Goal: Transaction & Acquisition: Subscribe to service/newsletter

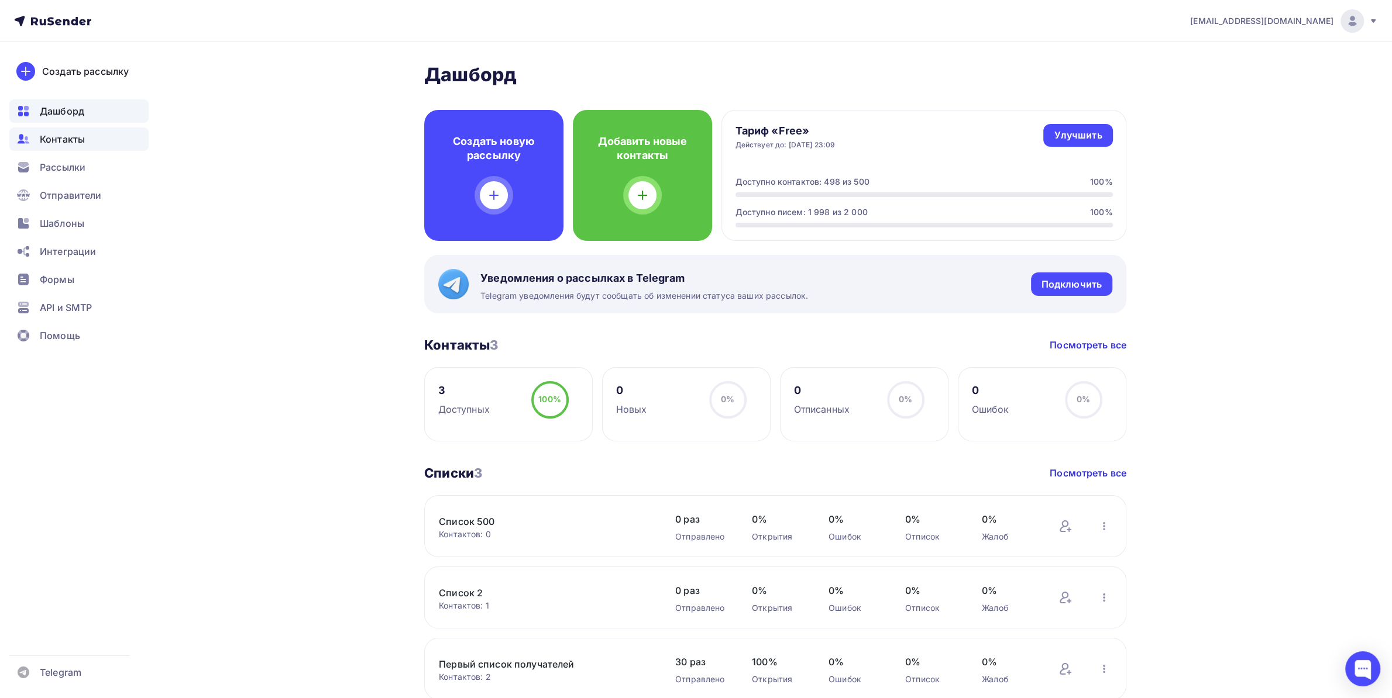
click at [87, 138] on div "Контакты" at bounding box center [78, 139] width 139 height 23
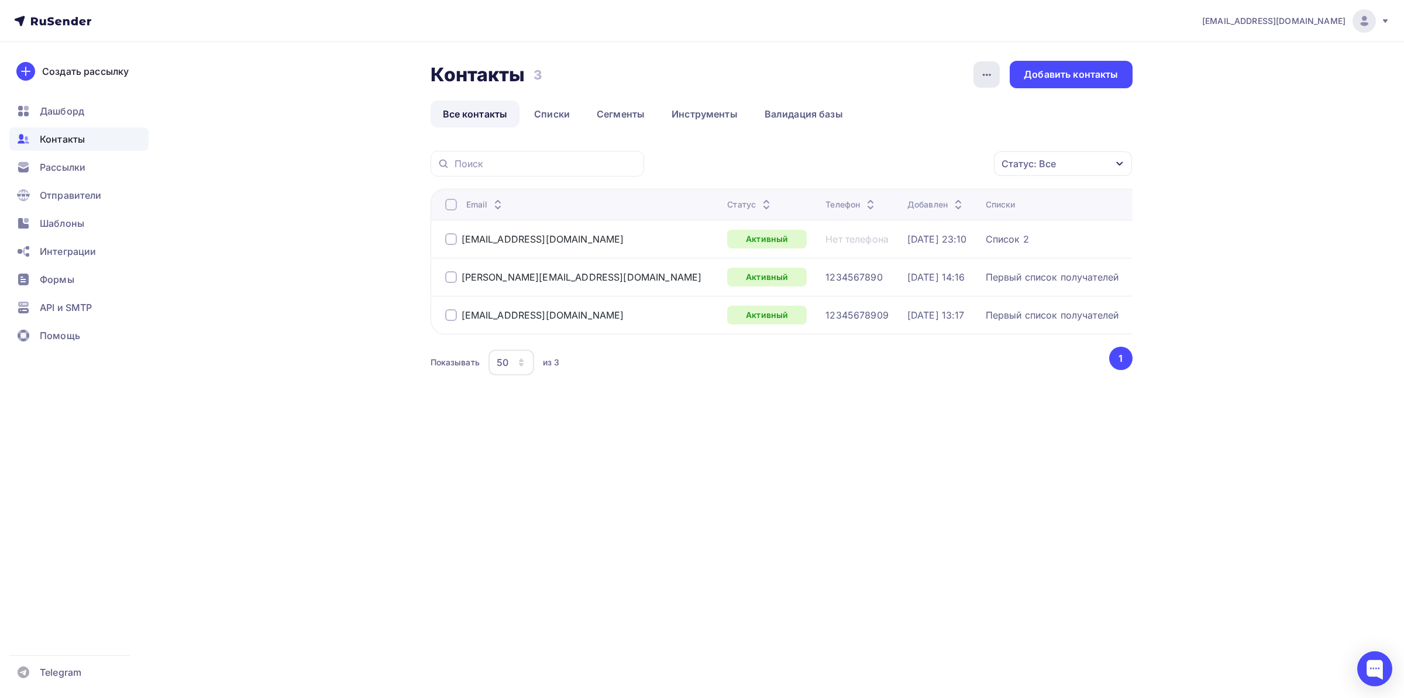
click at [994, 67] on div "button" at bounding box center [986, 74] width 26 height 26
click at [1055, 73] on div "Добавить контакты" at bounding box center [1071, 74] width 94 height 13
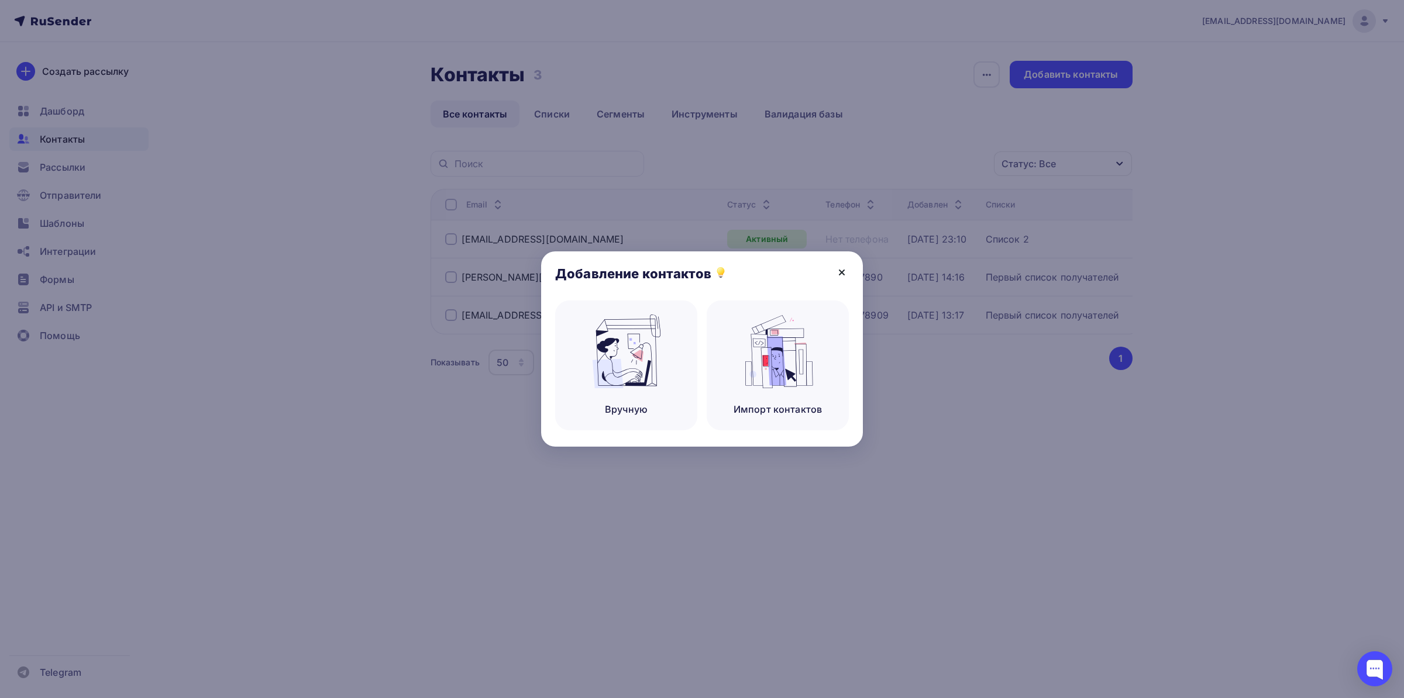
click at [836, 267] on icon at bounding box center [842, 273] width 14 height 14
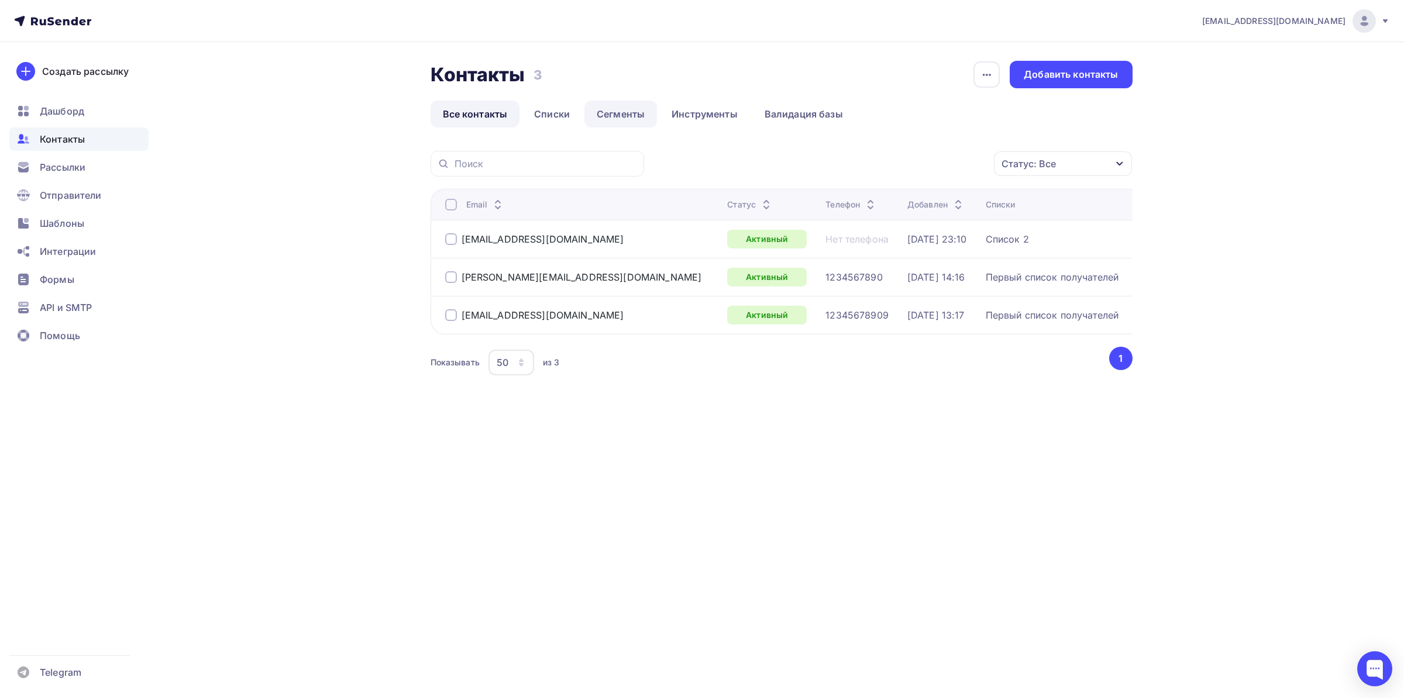
click at [614, 116] on link "Сегменты" at bounding box center [620, 114] width 73 height 27
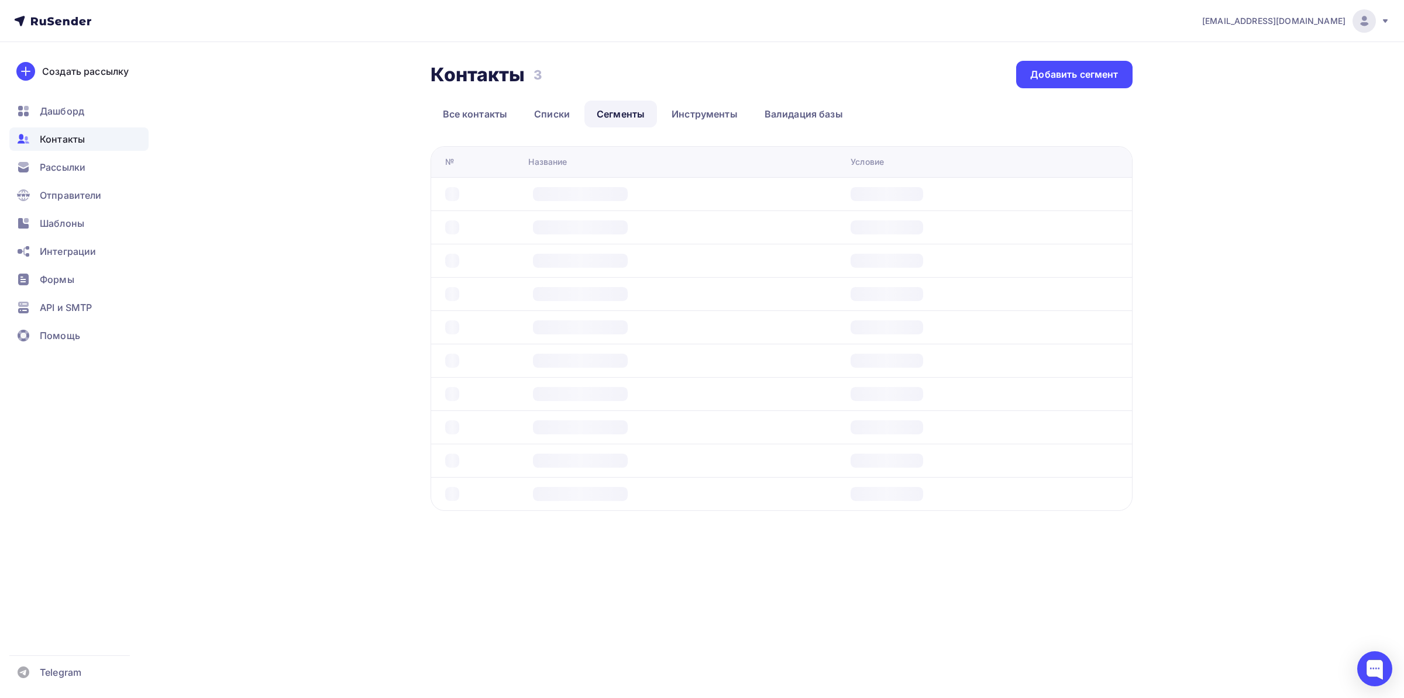
click at [682, 131] on div "Контакты Контакты 3 3 Добавить сегмент Все контакты Списки Сегменты Инструменты…" at bounding box center [782, 286] width 702 height 450
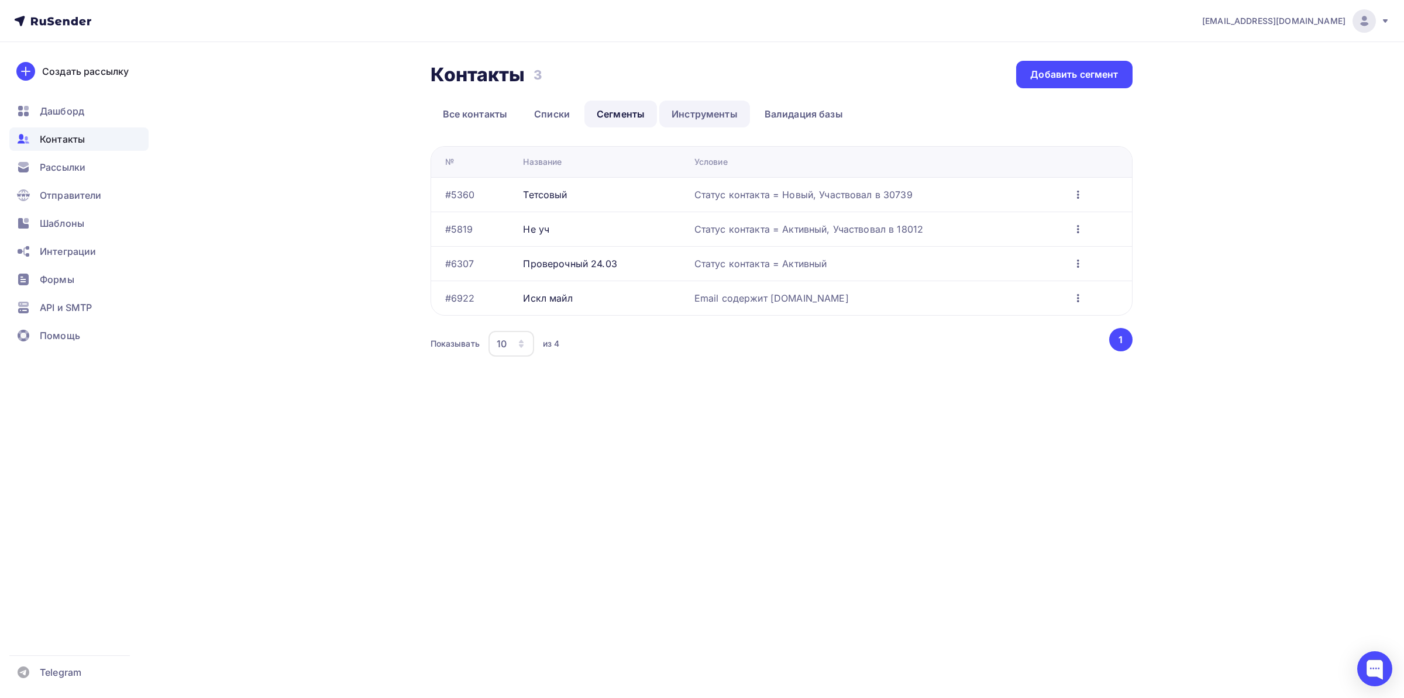
click at [667, 125] on link "Инструменты" at bounding box center [704, 114] width 91 height 27
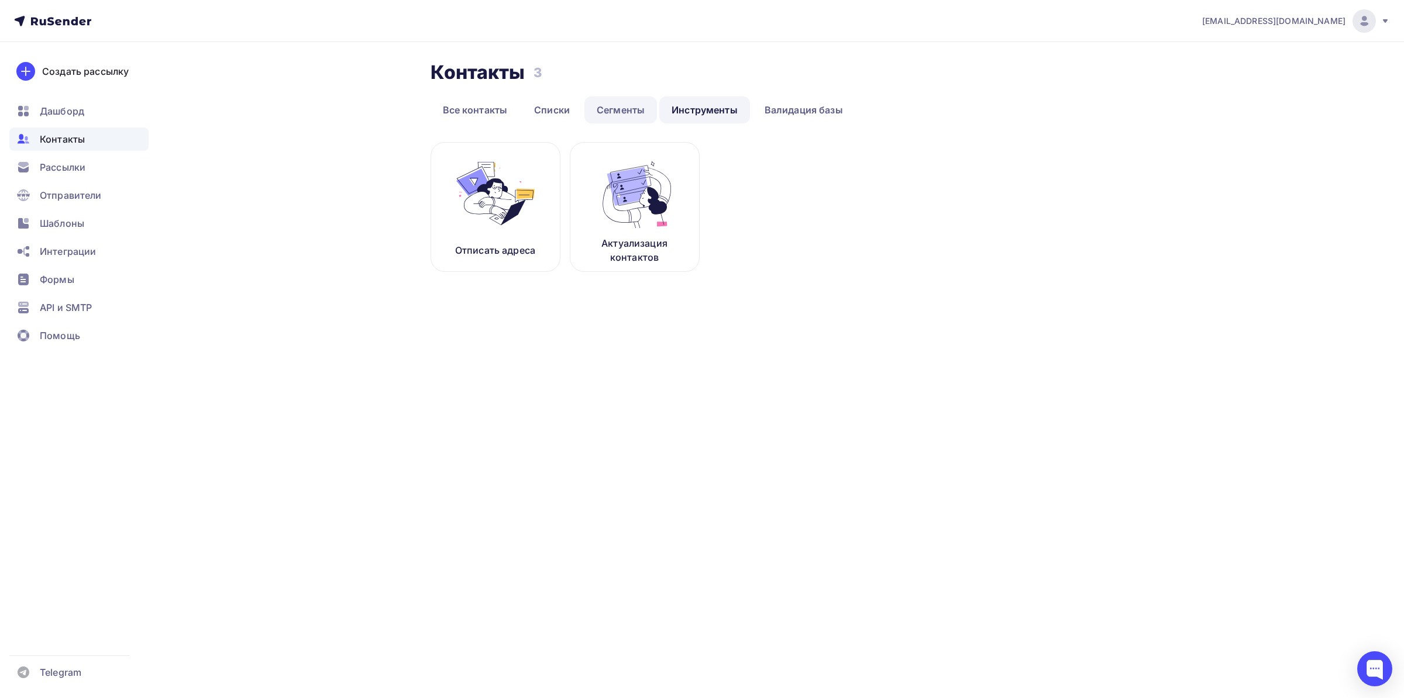
click at [611, 120] on link "Сегменты" at bounding box center [620, 110] width 73 height 27
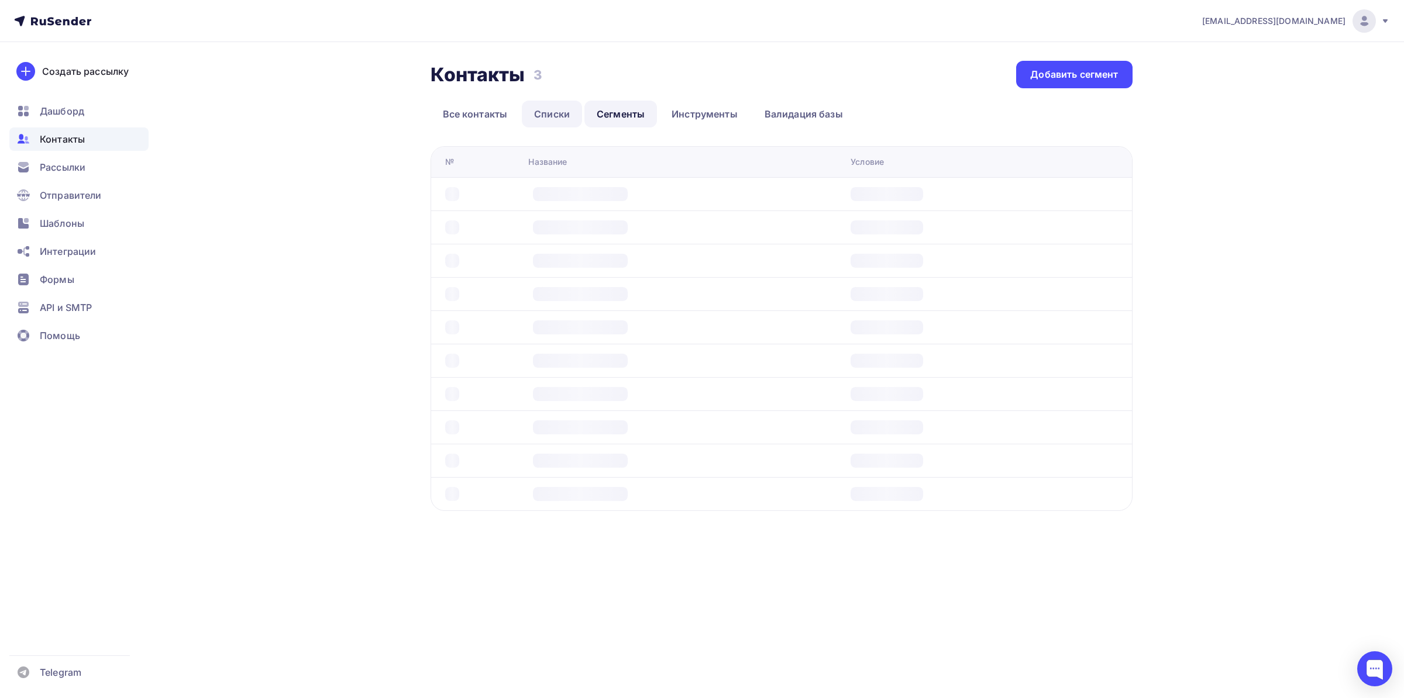
click at [560, 111] on link "Списки" at bounding box center [552, 114] width 60 height 27
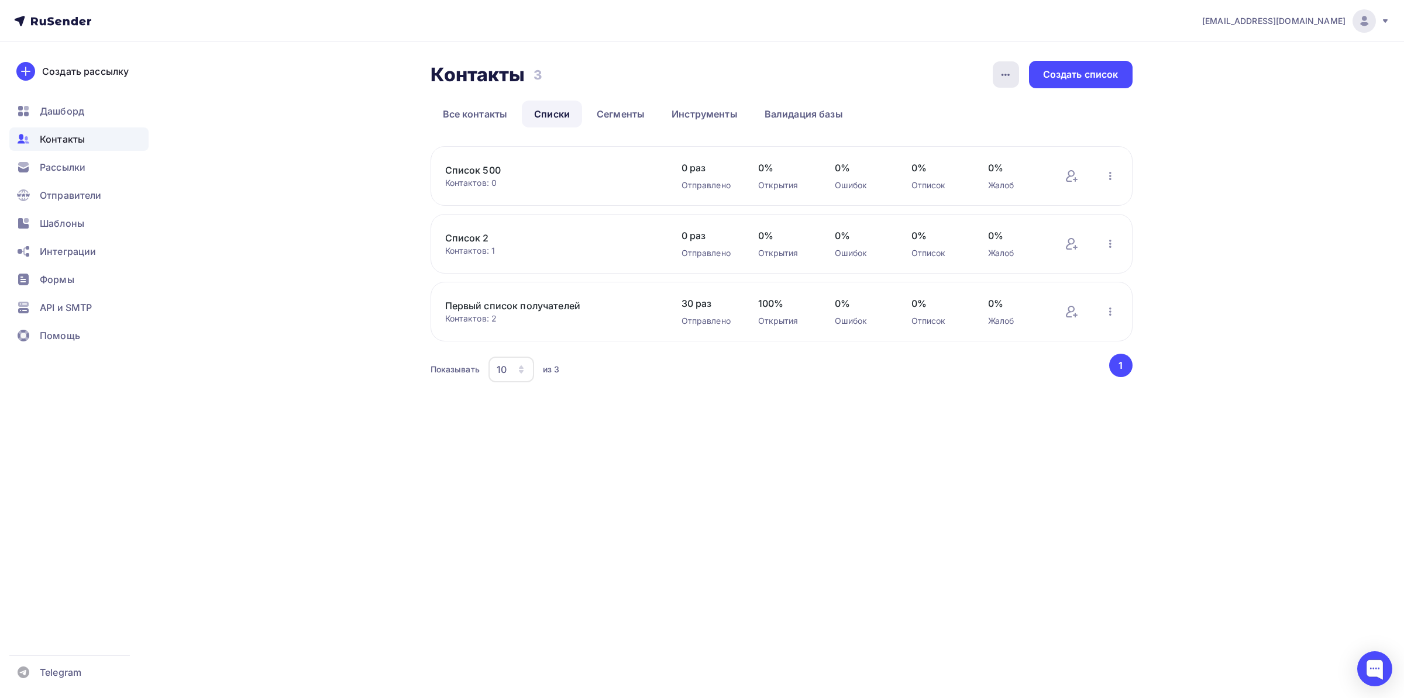
click at [1000, 84] on div "button" at bounding box center [1006, 74] width 26 height 26
click at [927, 64] on div "Контакты Контакты 3 3 История импорта Создать список" at bounding box center [782, 74] width 702 height 27
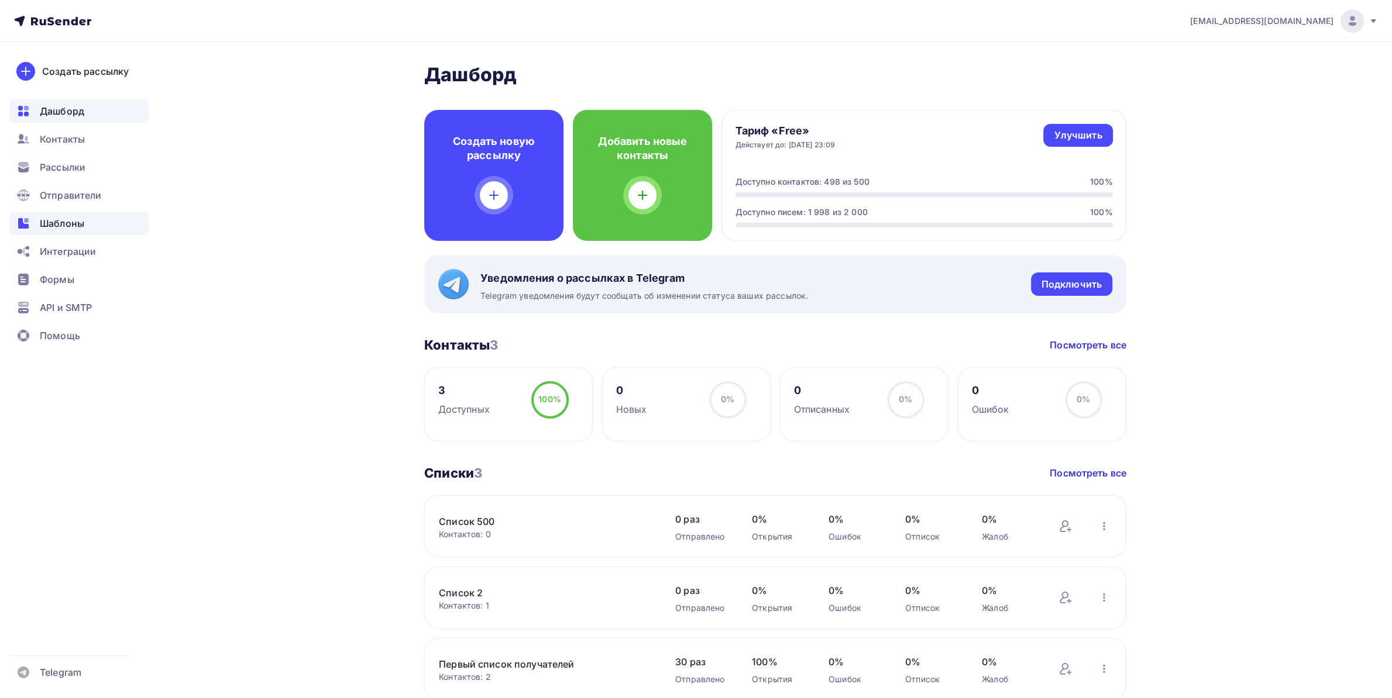
click at [67, 222] on span "Шаблоны" at bounding box center [62, 223] width 44 height 14
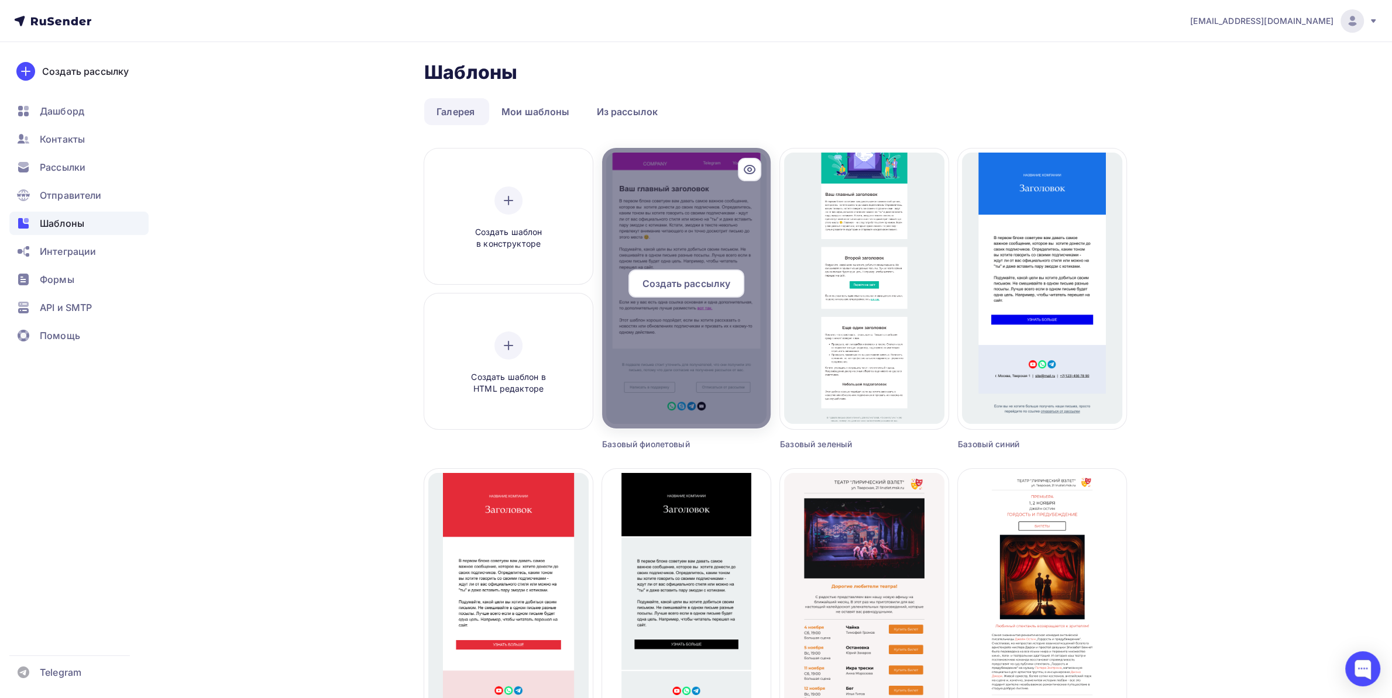
click at [687, 281] on span "Создать рассылку" at bounding box center [686, 284] width 88 height 14
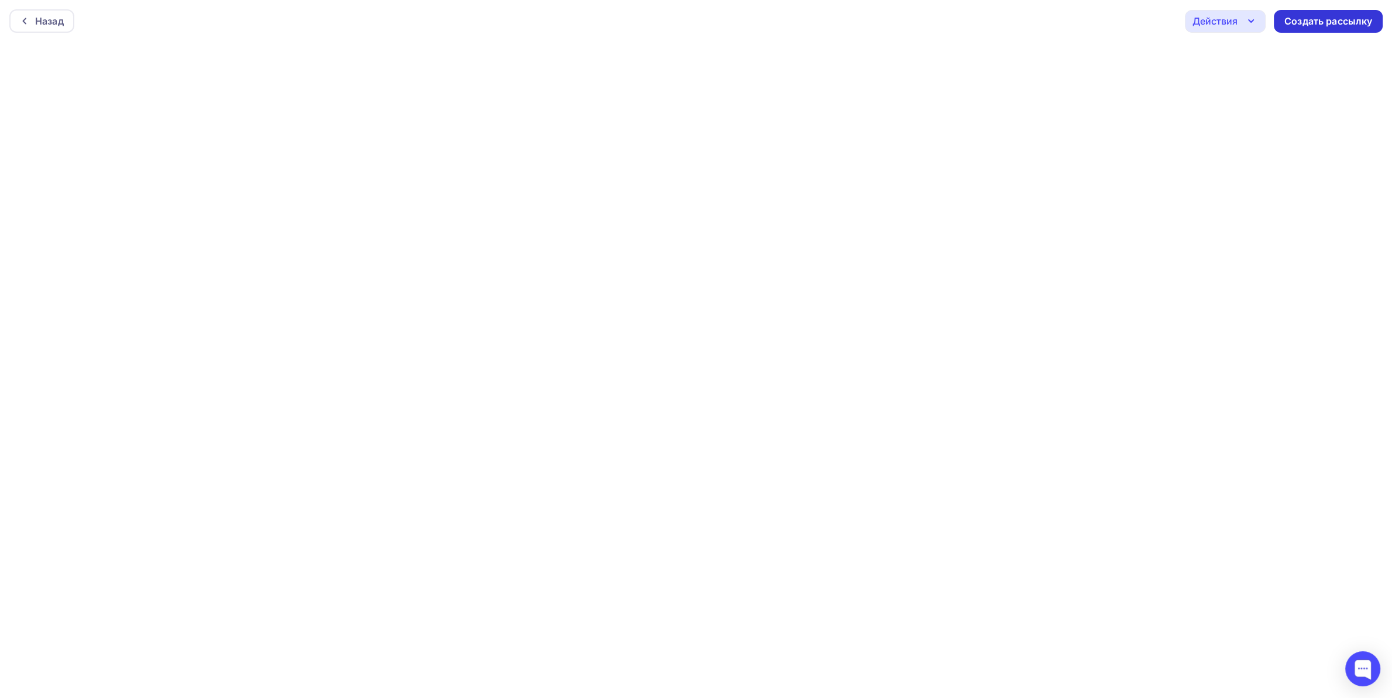
click at [1317, 25] on div "Создать рассылку" at bounding box center [1328, 21] width 88 height 13
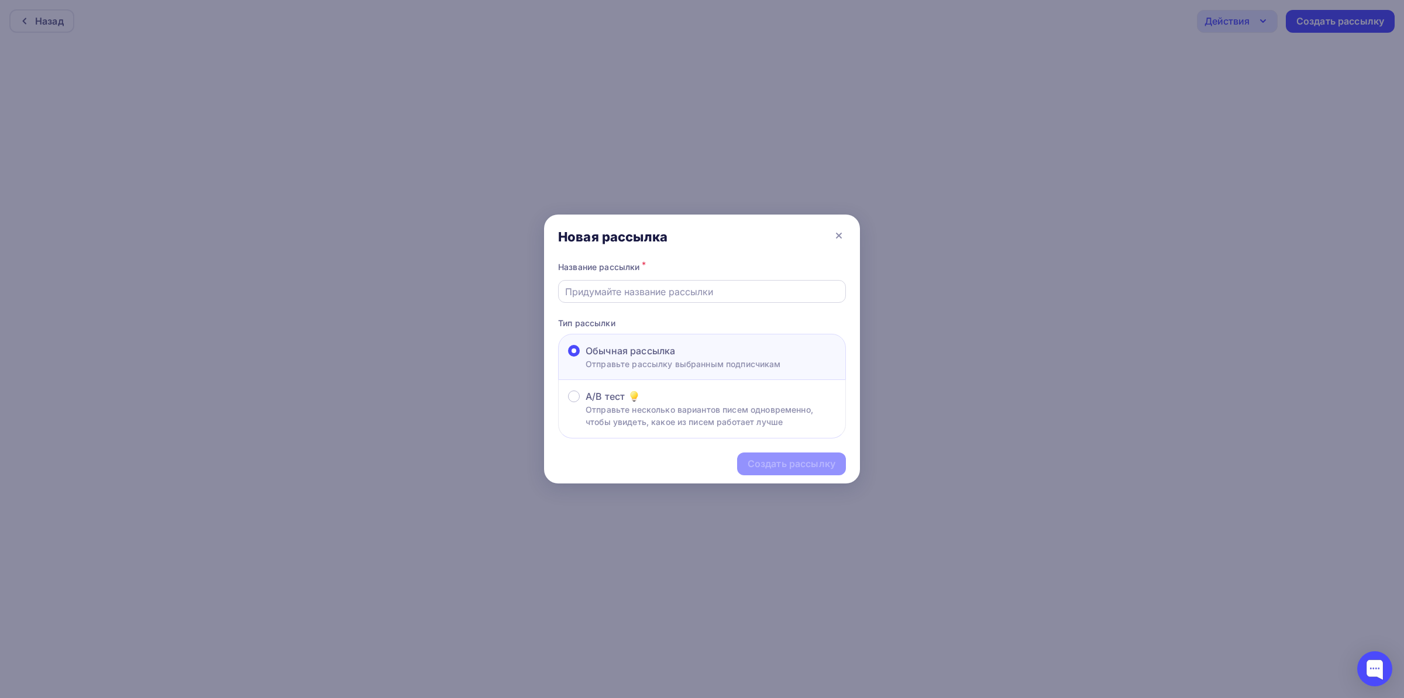
click at [650, 294] on input "text" at bounding box center [702, 292] width 274 height 14
type input "12345"
click at [773, 469] on div "Создать рассылку" at bounding box center [792, 463] width 88 height 13
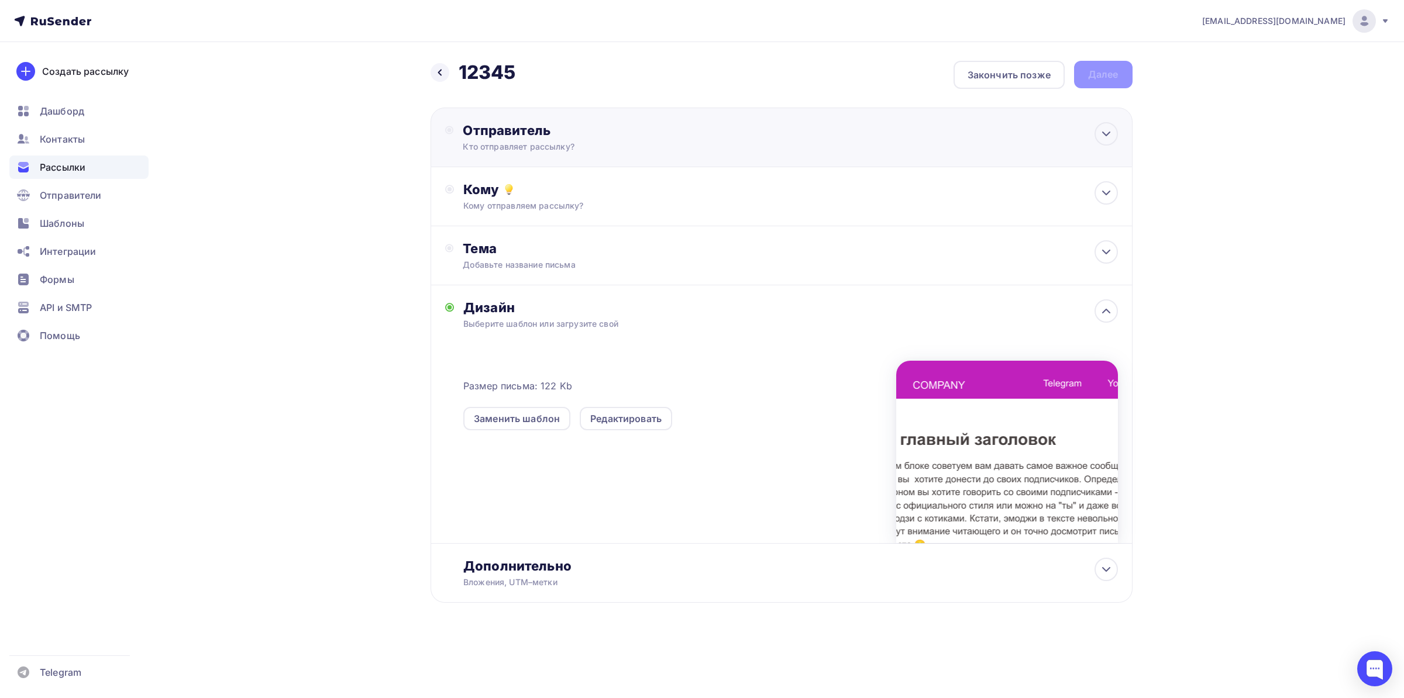
click at [553, 146] on div "Кто отправляет рассылку?" at bounding box center [577, 147] width 228 height 12
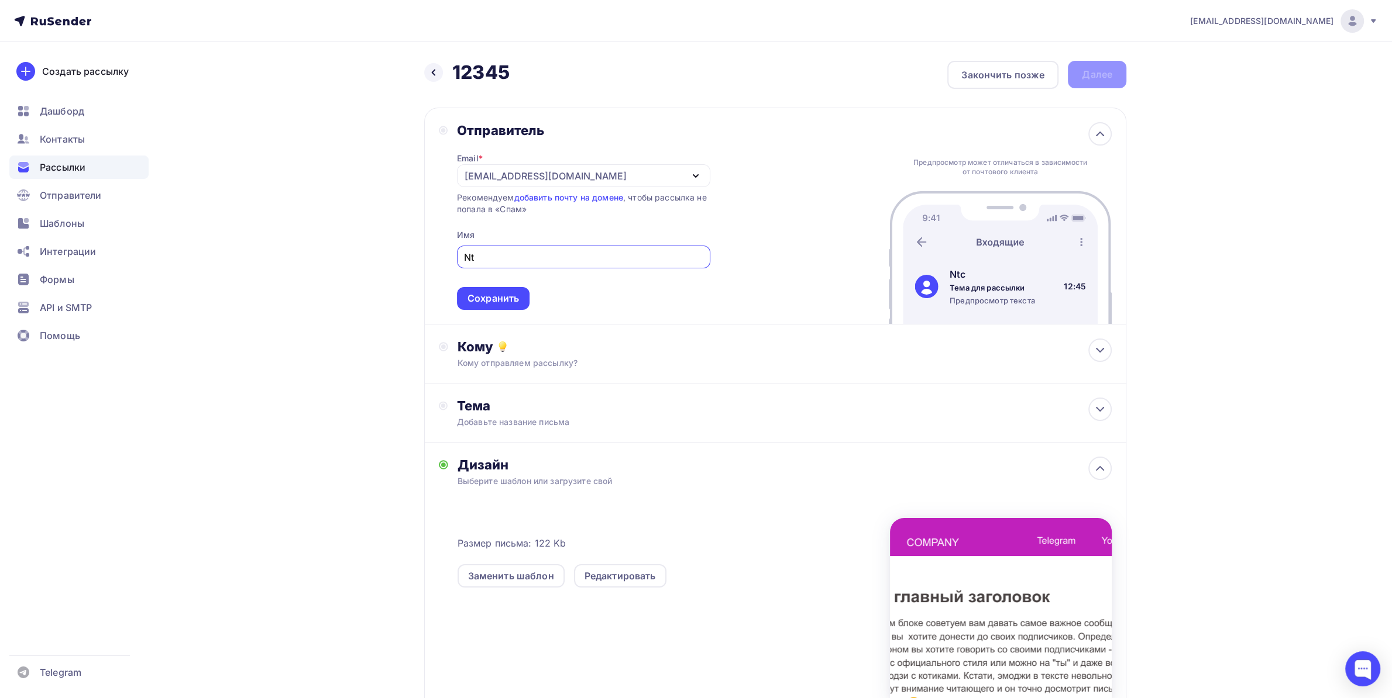
type input "N"
type input "Тесто"
click at [500, 294] on div "Сохранить" at bounding box center [492, 298] width 51 height 13
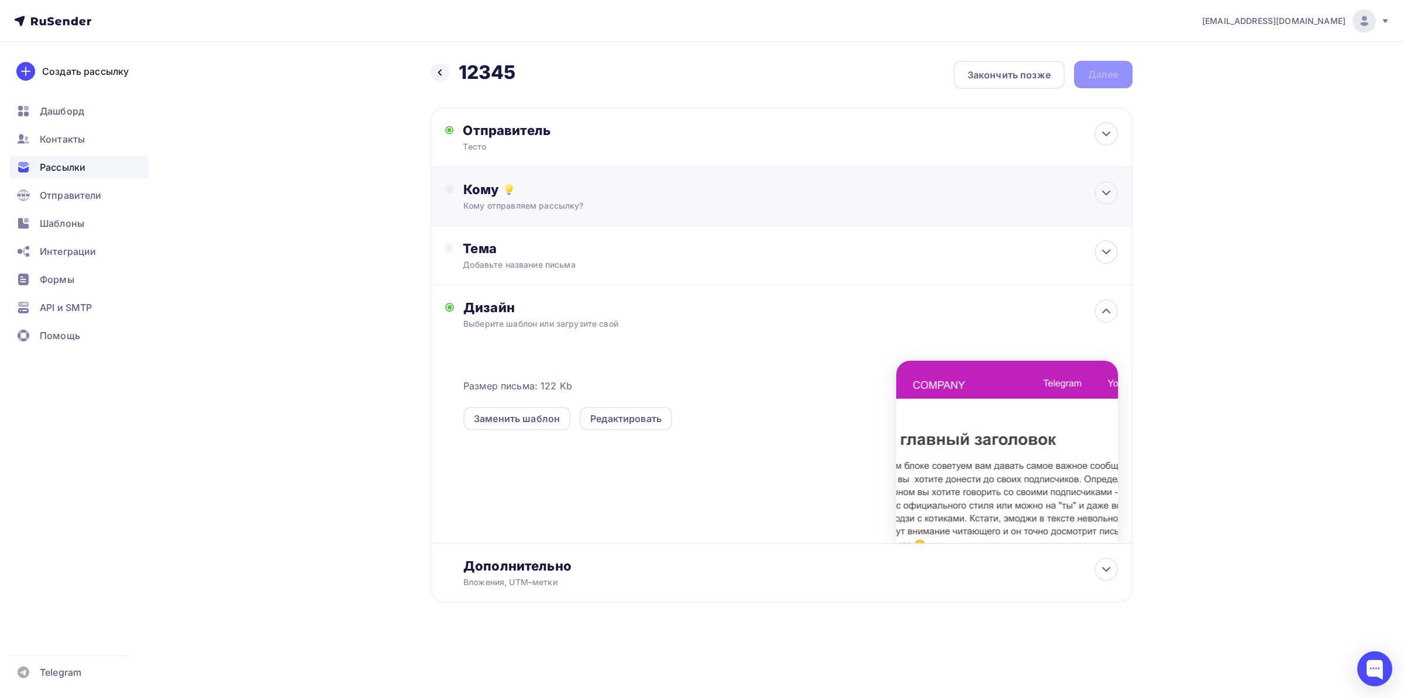
click at [591, 205] on div "Кому отправляем рассылку?" at bounding box center [757, 206] width 589 height 12
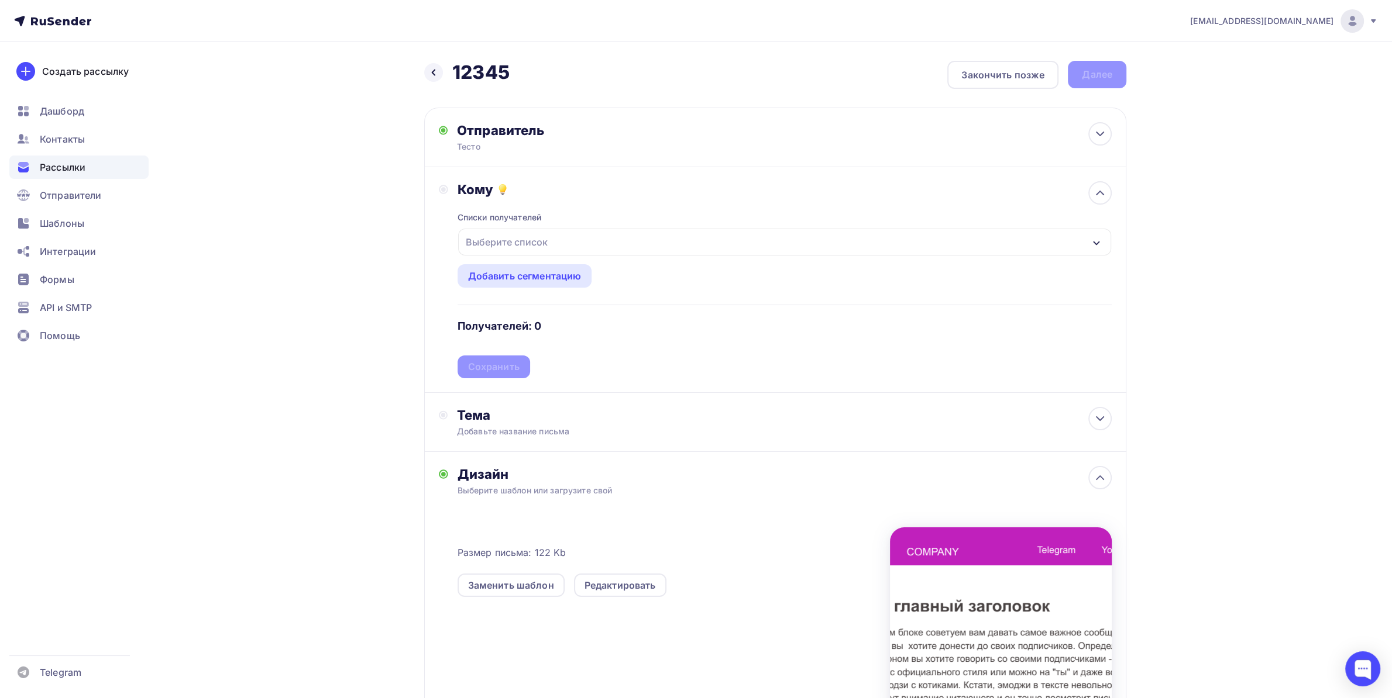
click at [529, 254] on div "Выберите список" at bounding box center [784, 242] width 653 height 27
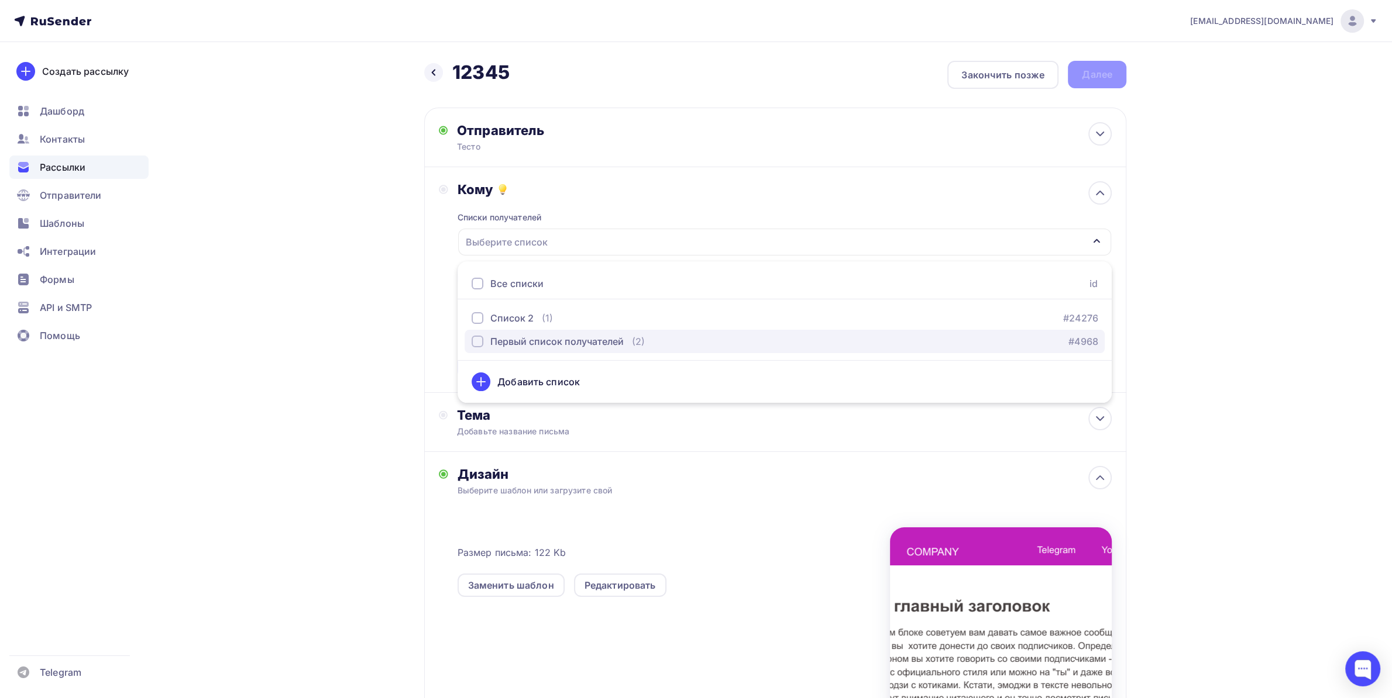
click at [526, 335] on div "Первый список получателей" at bounding box center [556, 342] width 133 height 14
click at [1085, 249] on div "Первый список получателей" at bounding box center [784, 242] width 653 height 27
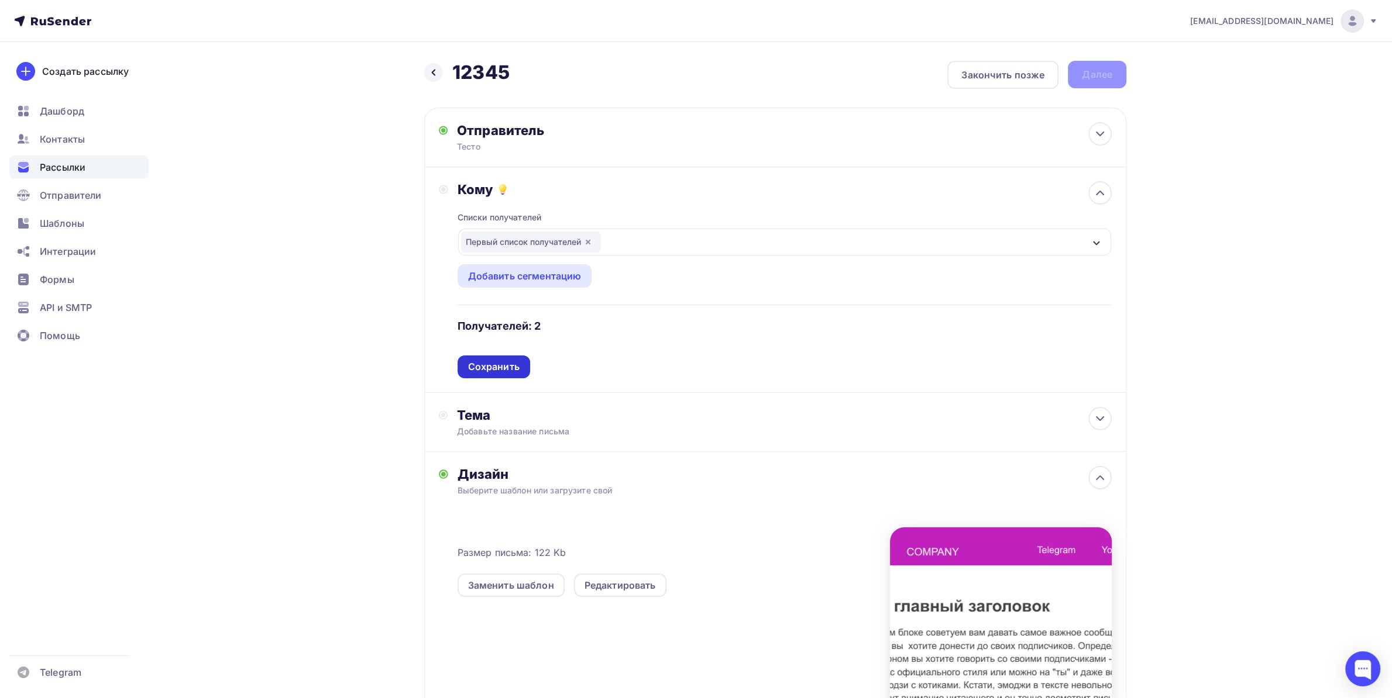
click at [491, 362] on div "Сохранить" at bounding box center [493, 366] width 51 height 13
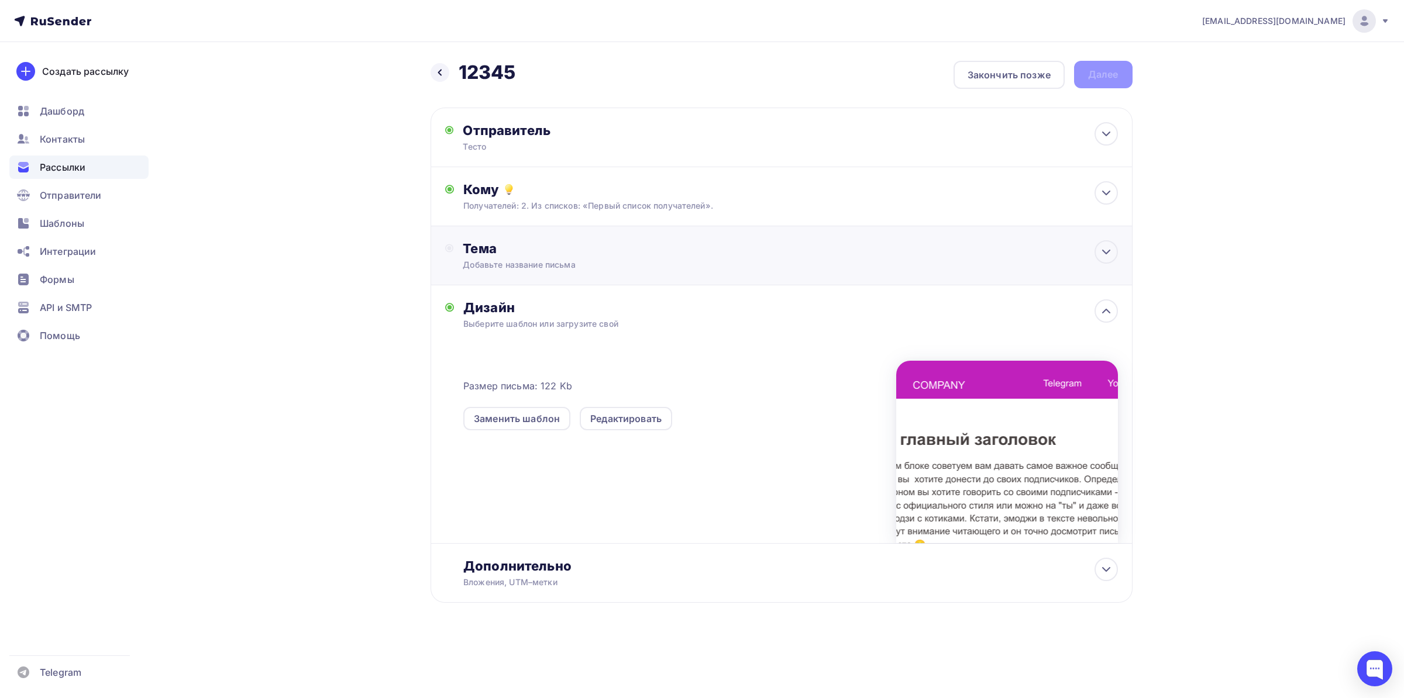
click at [591, 278] on div "Тема Добавьте название письма Тема * Рекомендуем использовать не более 150 симв…" at bounding box center [782, 255] width 702 height 59
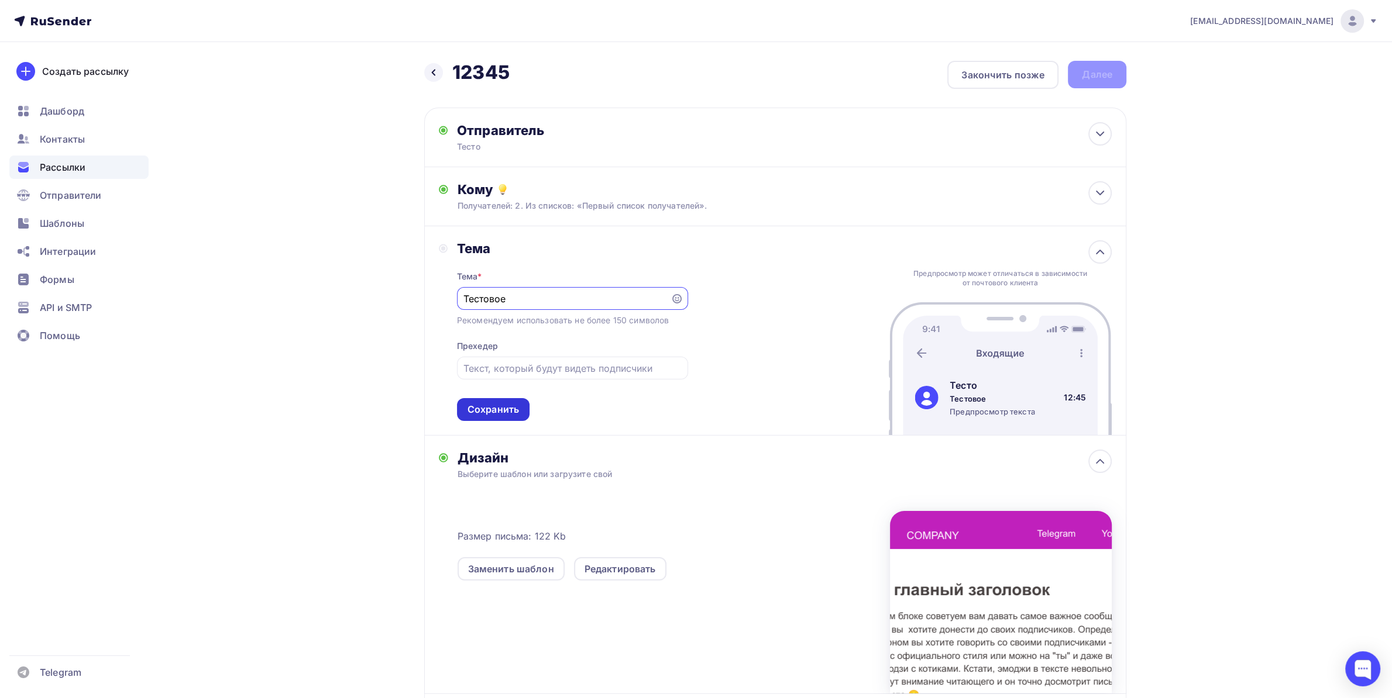
type input "Тестовое"
click at [505, 406] on div "Сохранить" at bounding box center [492, 409] width 51 height 13
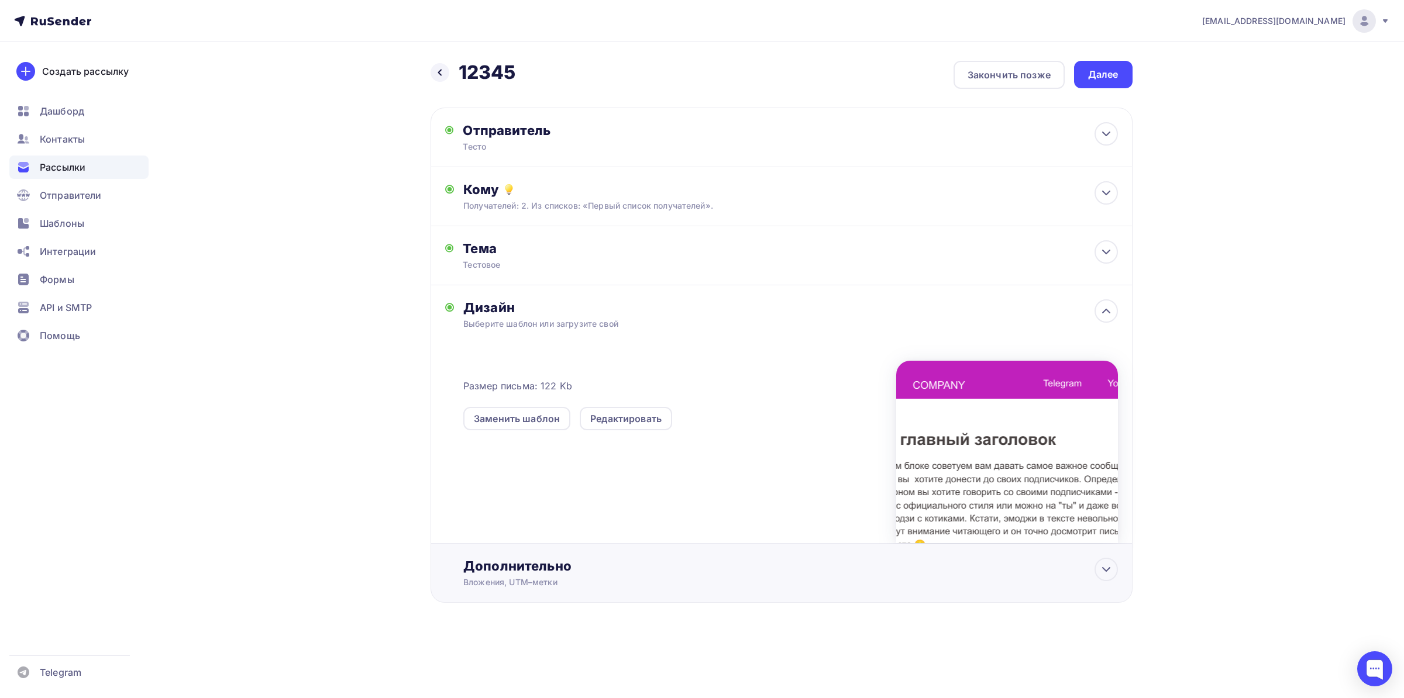
click at [576, 586] on div "Вложения, UTM–метки" at bounding box center [757, 583] width 589 height 12
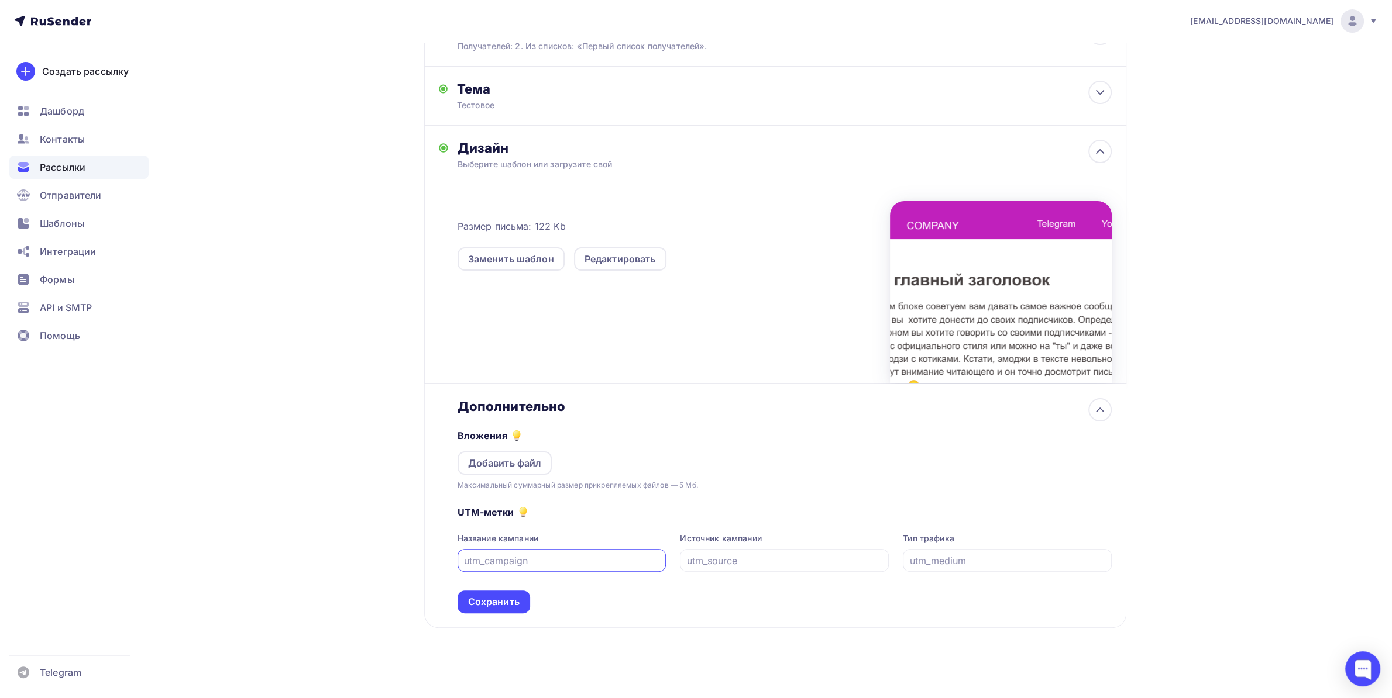
scroll to position [164, 0]
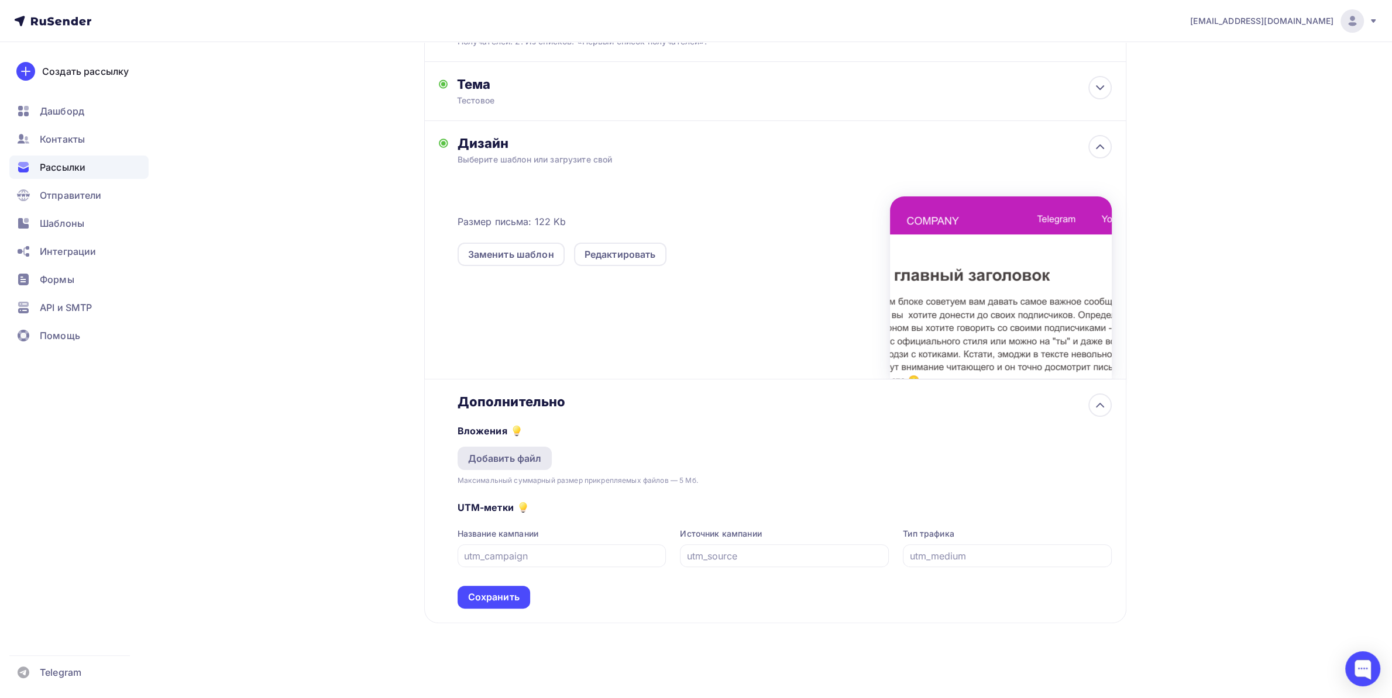
click at [518, 460] on div "Добавить файл" at bounding box center [505, 459] width 74 height 14
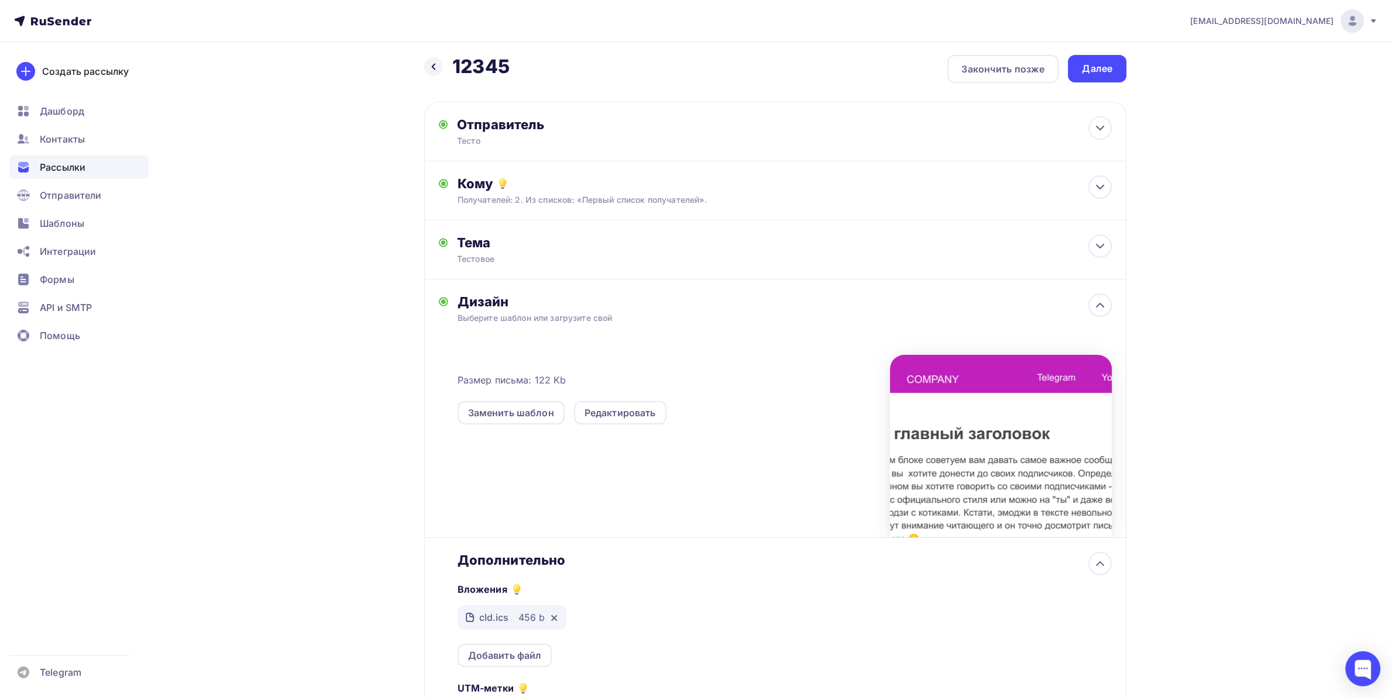
scroll to position [0, 0]
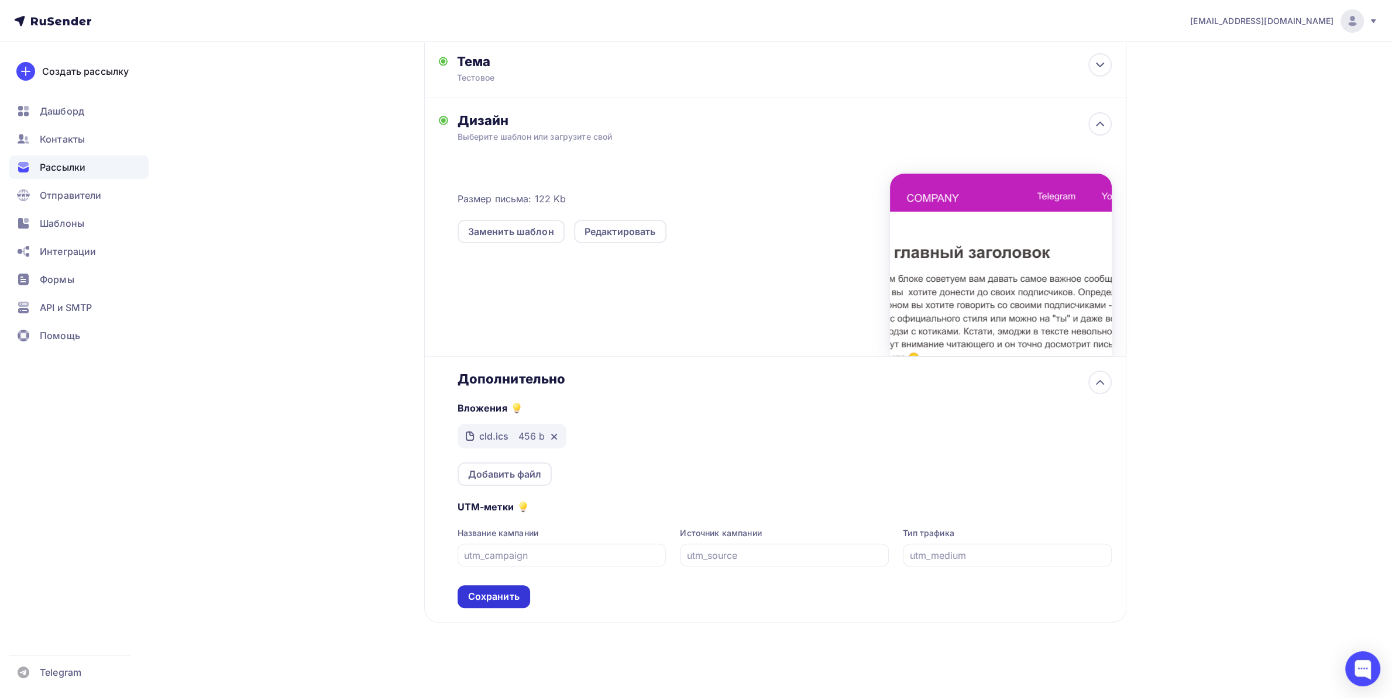
click at [500, 590] on div "Сохранить" at bounding box center [493, 597] width 73 height 23
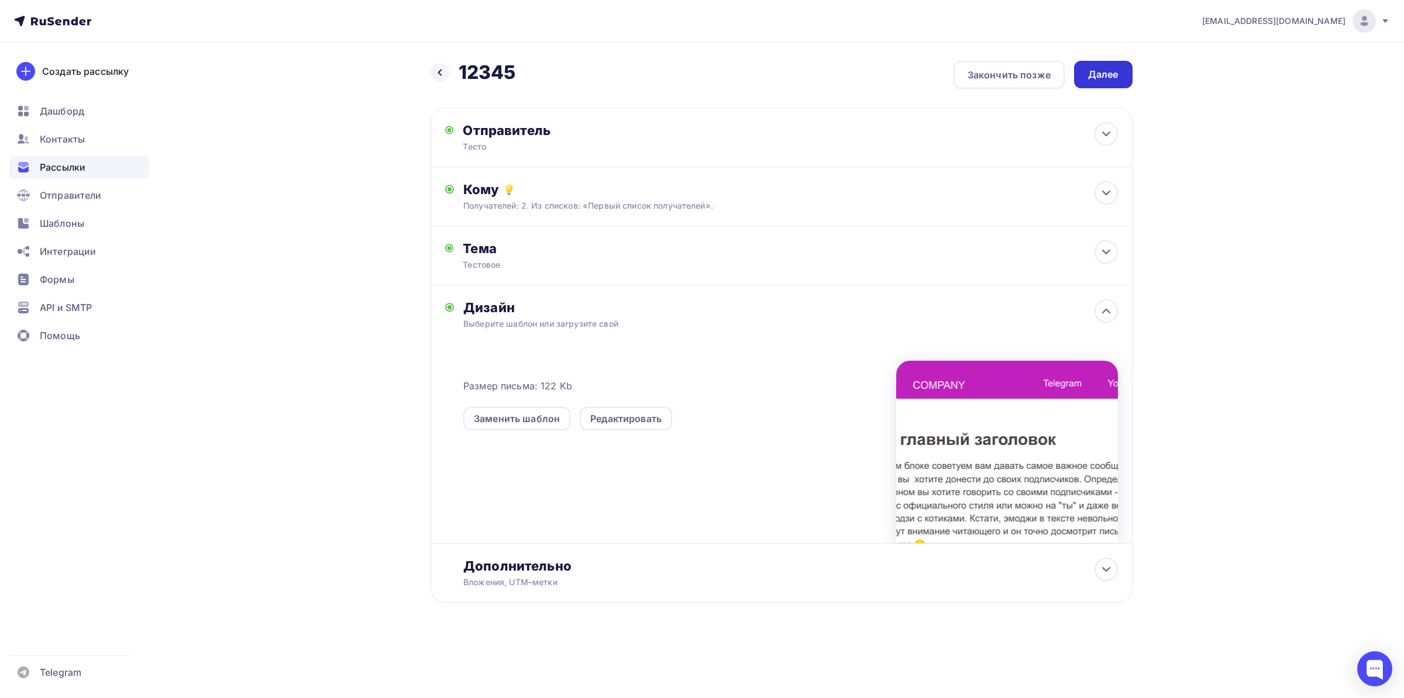
click at [1097, 70] on div "Далее" at bounding box center [1103, 74] width 30 height 13
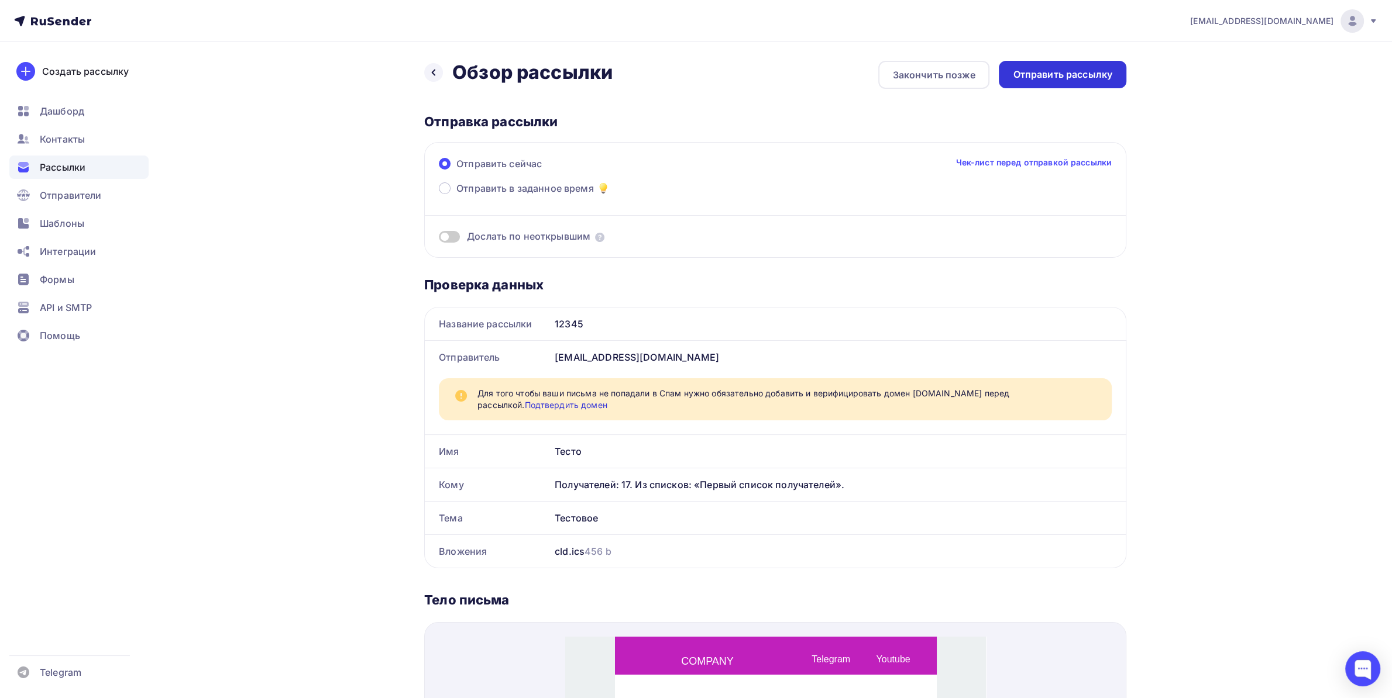
click at [1067, 78] on div "Отправить рассылку" at bounding box center [1062, 74] width 99 height 13
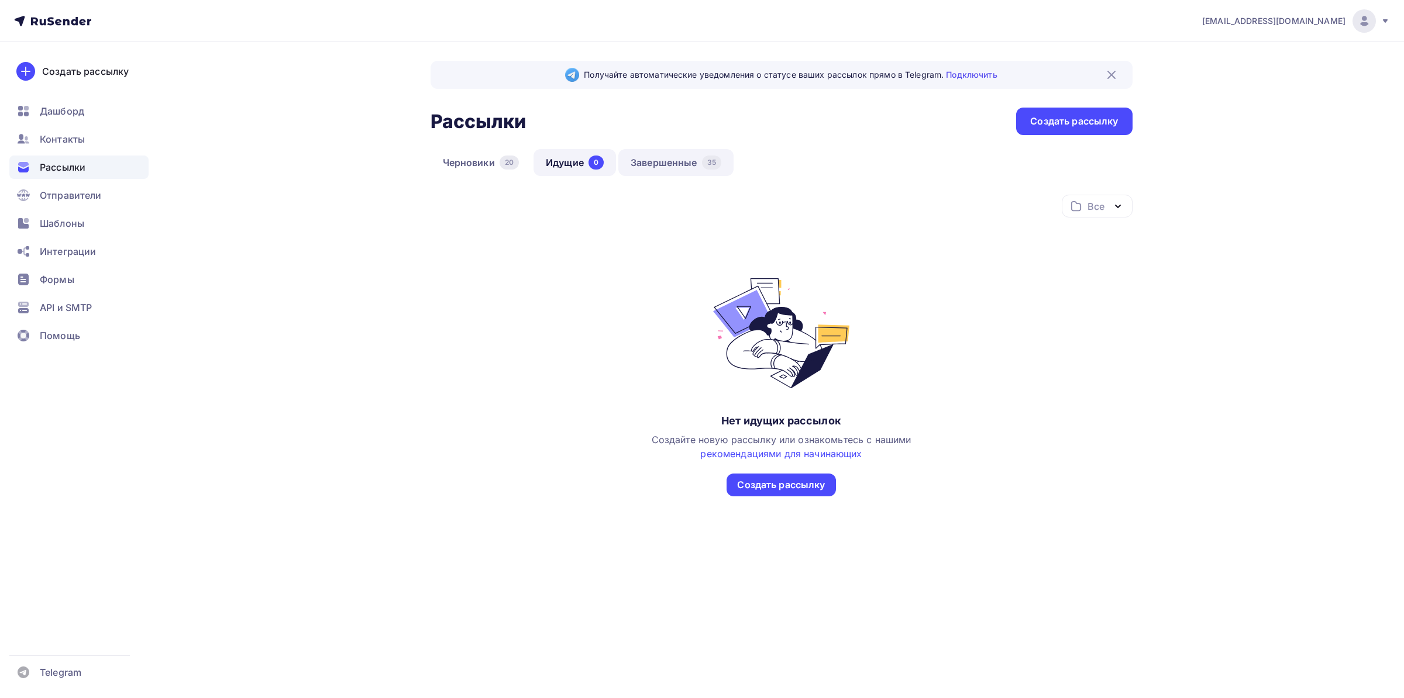
click at [652, 164] on link "Завершенные 35" at bounding box center [675, 162] width 115 height 27
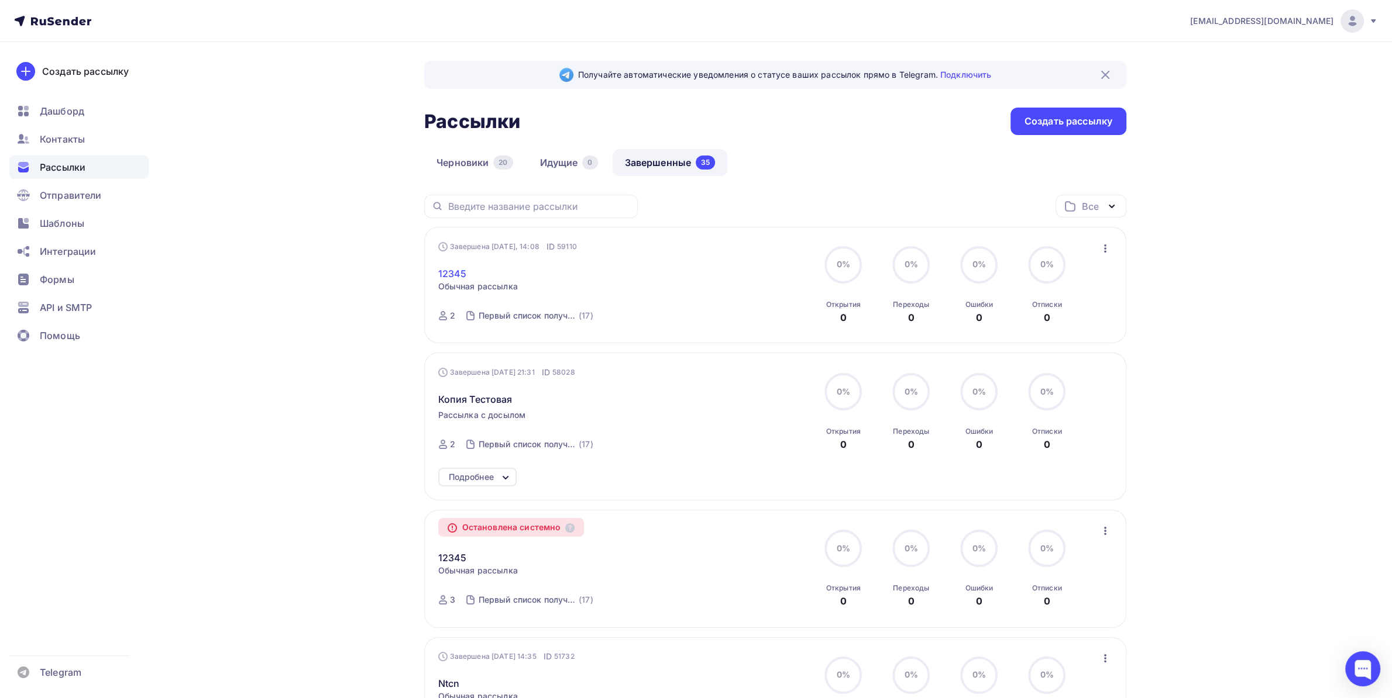
click at [453, 275] on link "12345" at bounding box center [452, 274] width 29 height 14
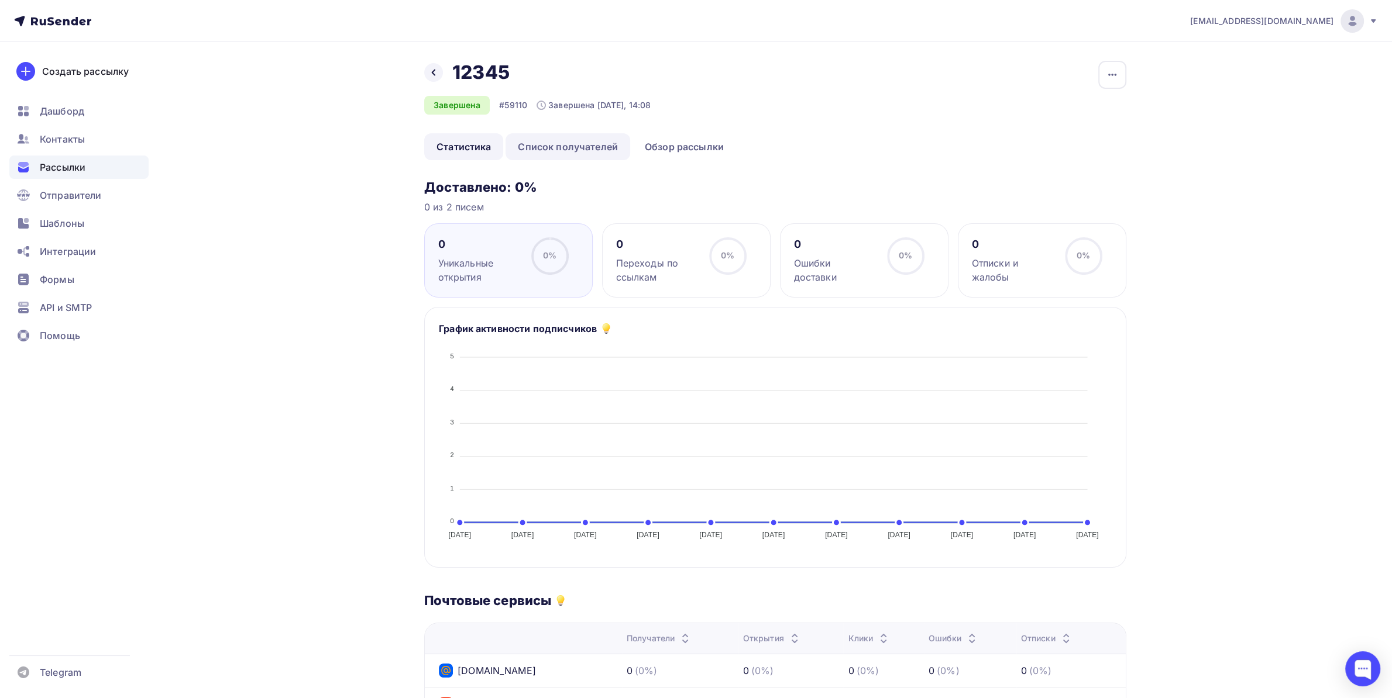
click at [574, 149] on link "Список получателей" at bounding box center [567, 146] width 125 height 27
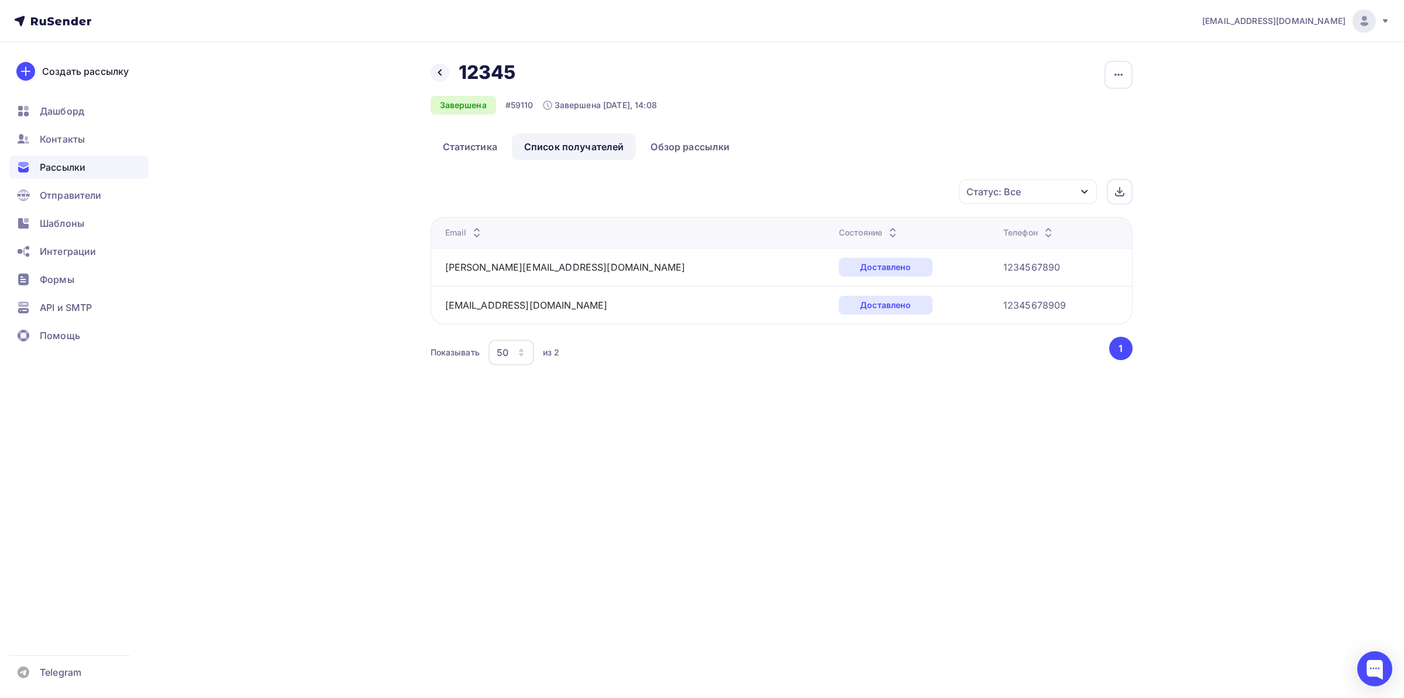
drag, startPoint x: 561, startPoint y: 307, endPoint x: 430, endPoint y: 303, distance: 131.1
click at [431, 300] on div "Email Состояние Телефон alex.progvait@ya.ru Доставлено 1234567890 alexprogvait@…" at bounding box center [782, 271] width 702 height 108
copy link "alexprogvait@yandex.ru"
click at [64, 219] on span "Шаблоны" at bounding box center [62, 223] width 44 height 14
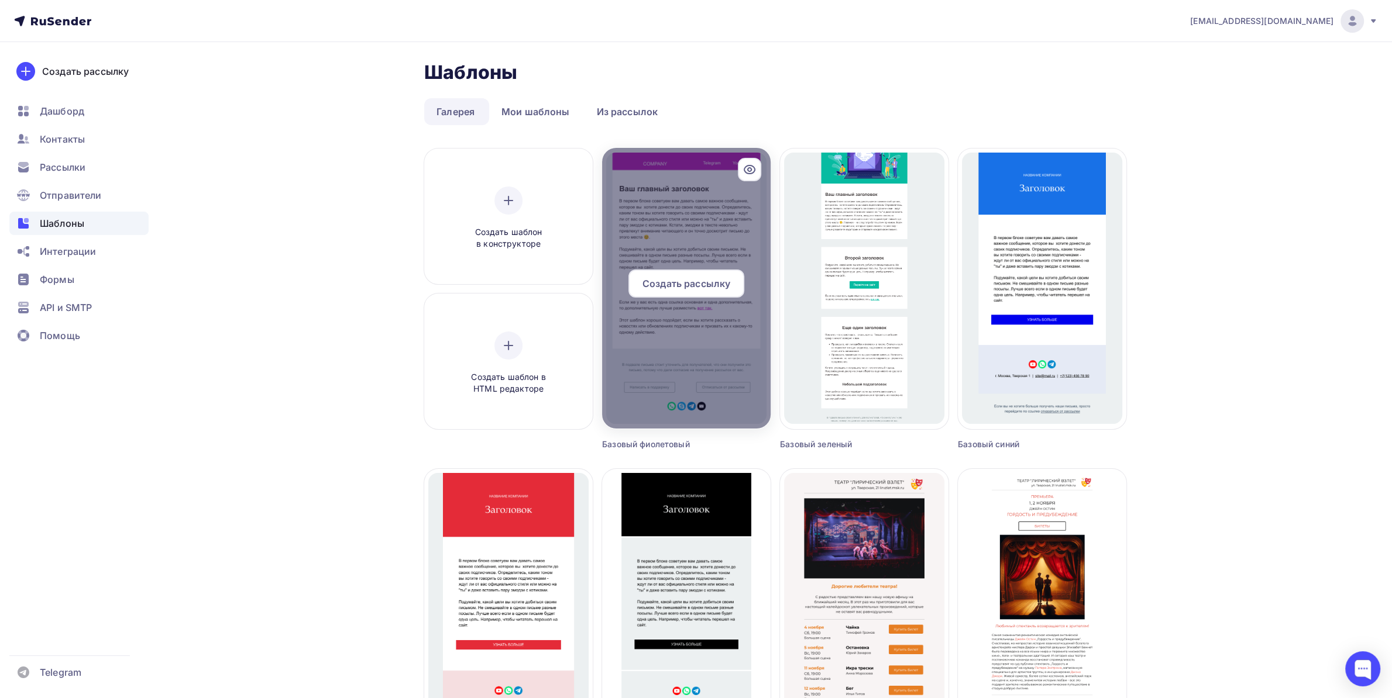
click at [703, 293] on div "Создать рассылку" at bounding box center [686, 284] width 116 height 28
